Goal: Task Accomplishment & Management: Manage account settings

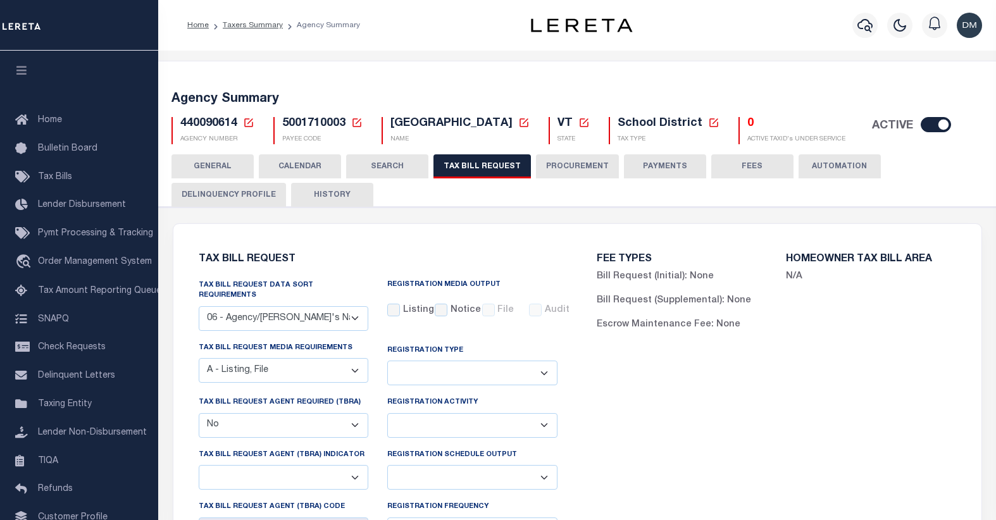
select select "29"
select select "16"
select select "false"
select select
click at [246, 122] on icon at bounding box center [248, 122] width 11 height 11
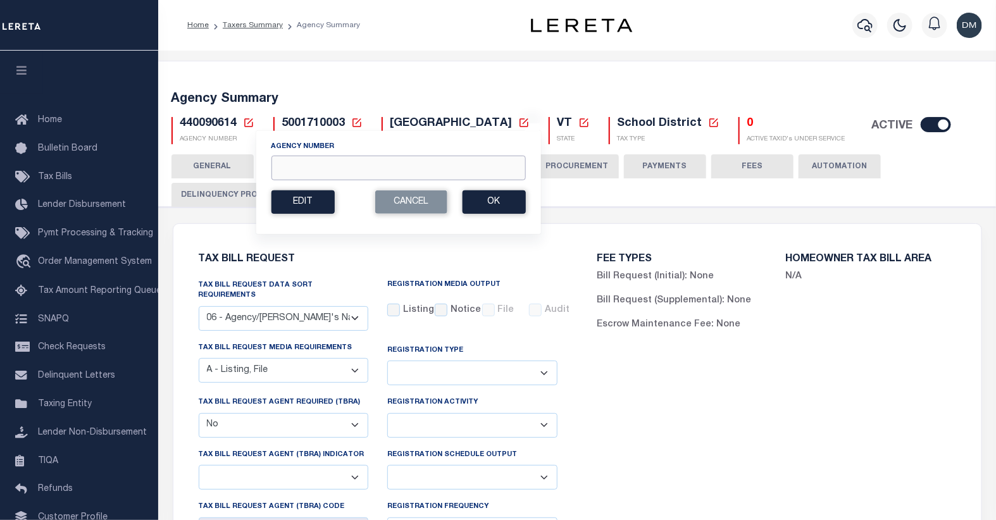
click at [325, 162] on input "Agency Number" at bounding box center [398, 168] width 254 height 25
type input "150850000"
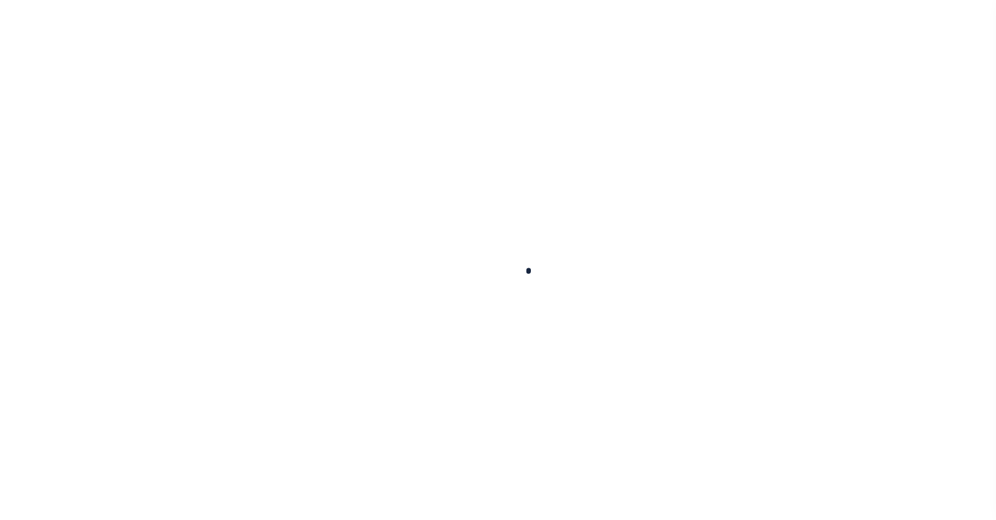
select select
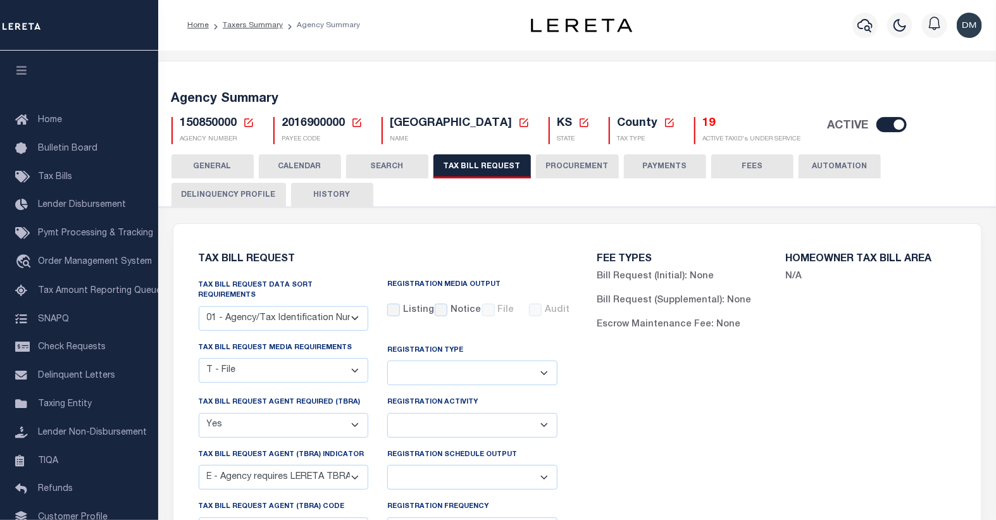
click at [313, 166] on button "CALENDAR" at bounding box center [300, 166] width 82 height 24
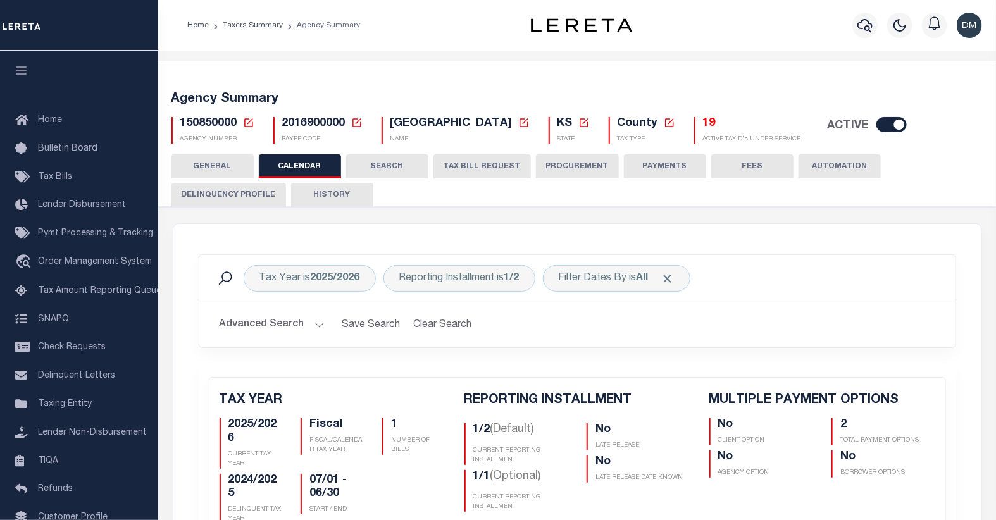
checkbox input "false"
type input "2"
